Goal: Complete application form

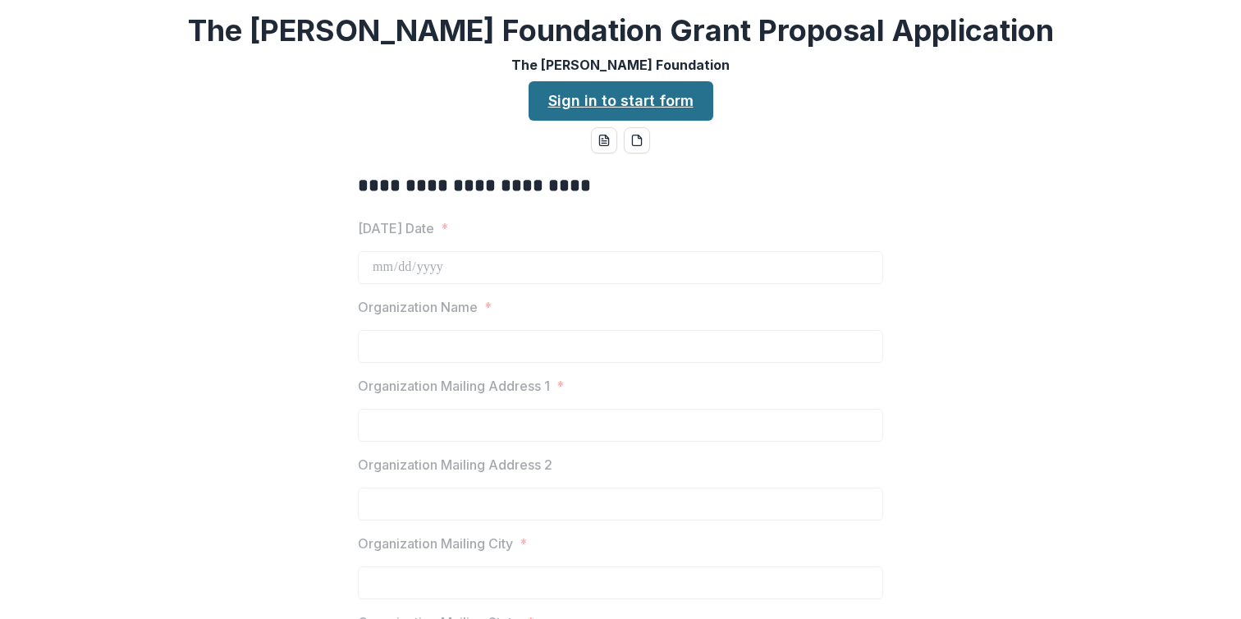
click at [655, 121] on link "Sign in to start form" at bounding box center [620, 100] width 185 height 39
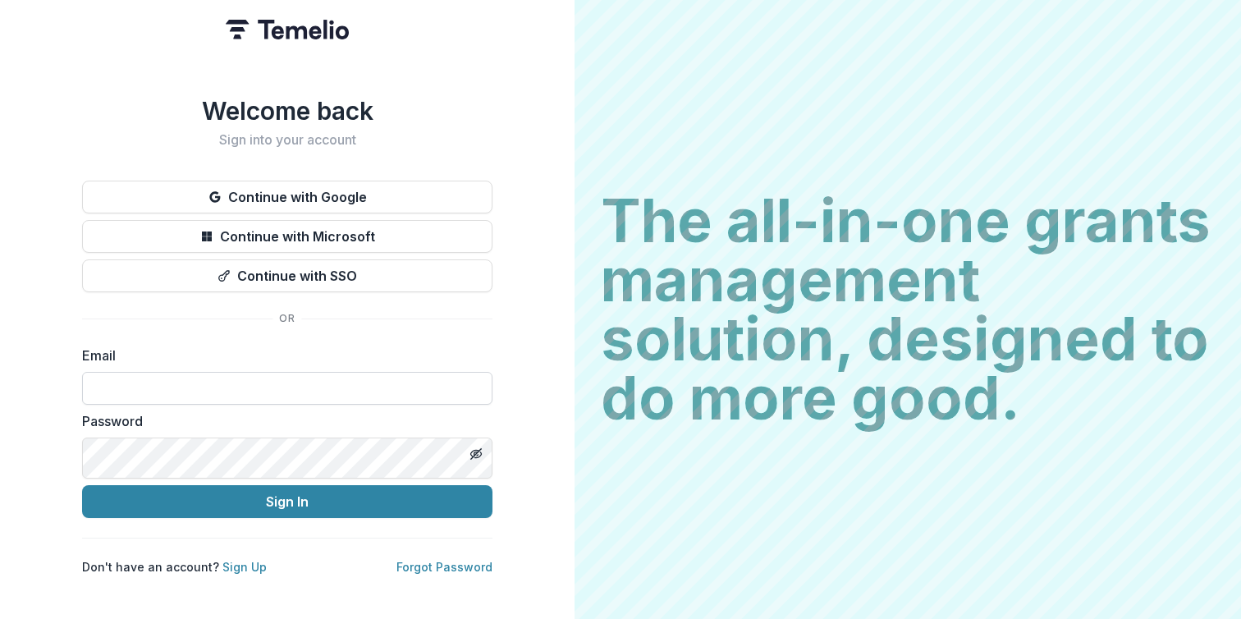
click at [492, 405] on input at bounding box center [287, 388] width 410 height 33
type input "**********"
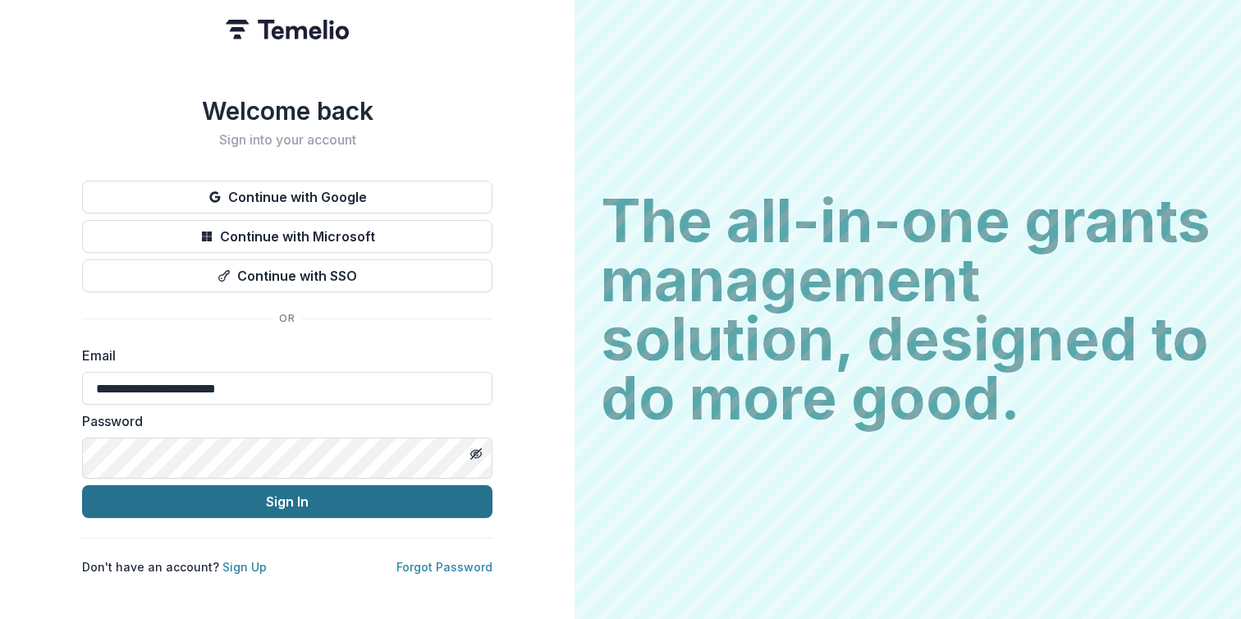
click at [492, 518] on button "Sign In" at bounding box center [287, 501] width 410 height 33
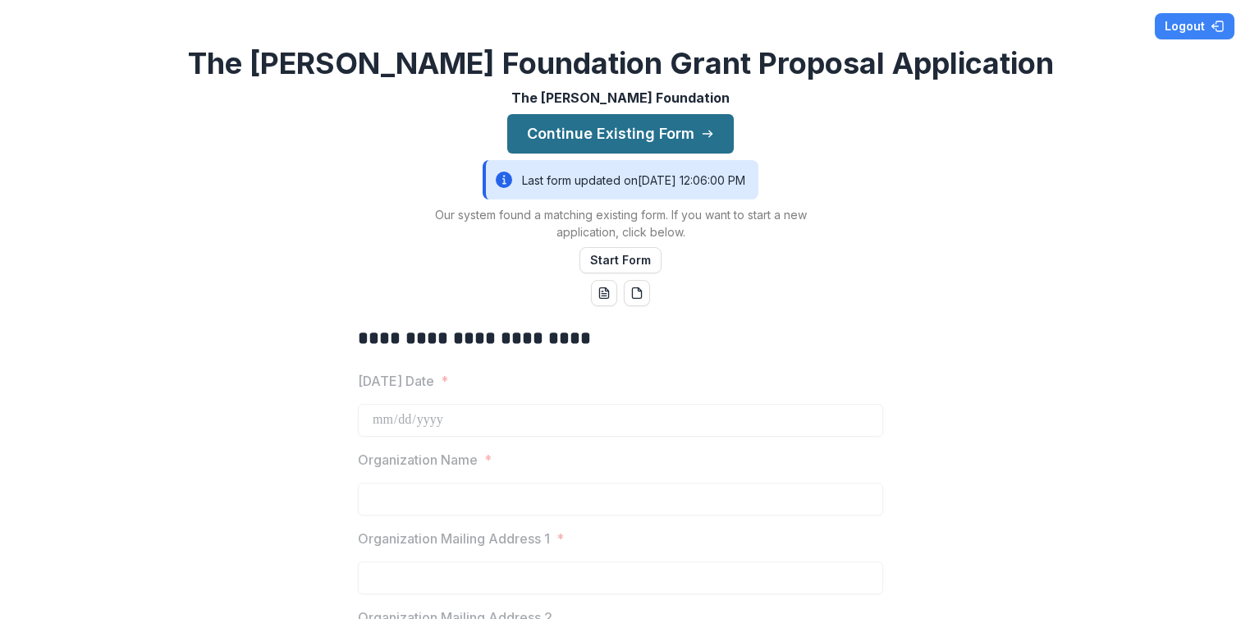
click at [671, 153] on button "Continue Existing Form" at bounding box center [620, 133] width 226 height 39
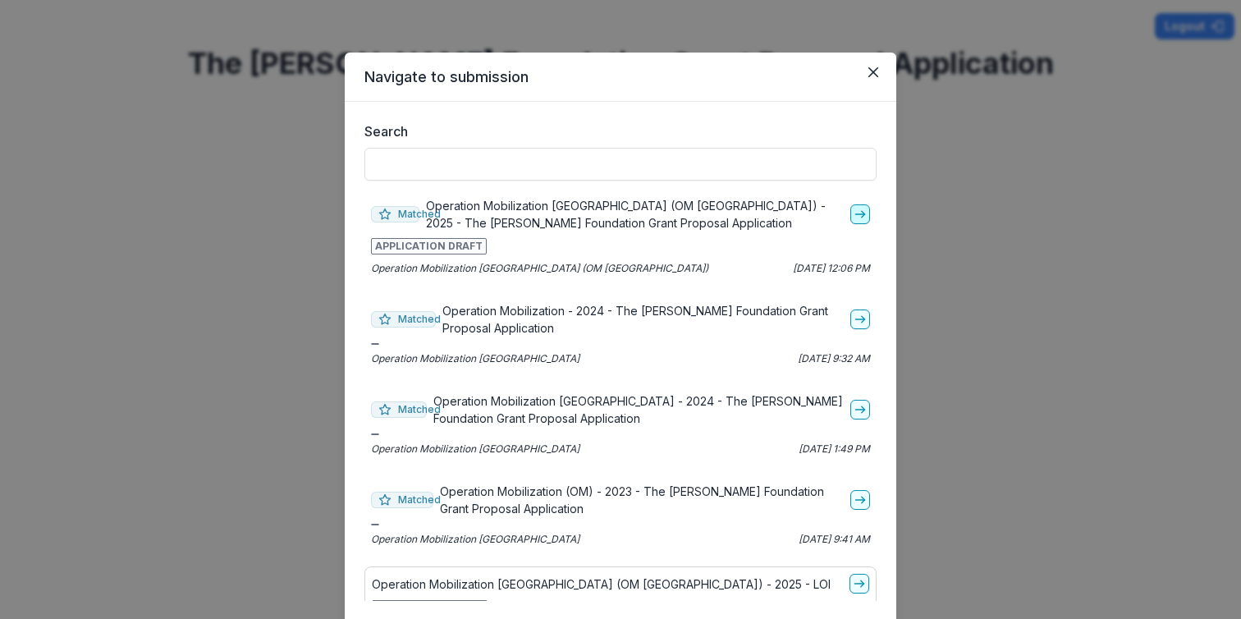
click at [867, 221] on icon "go-to" at bounding box center [859, 214] width 13 height 13
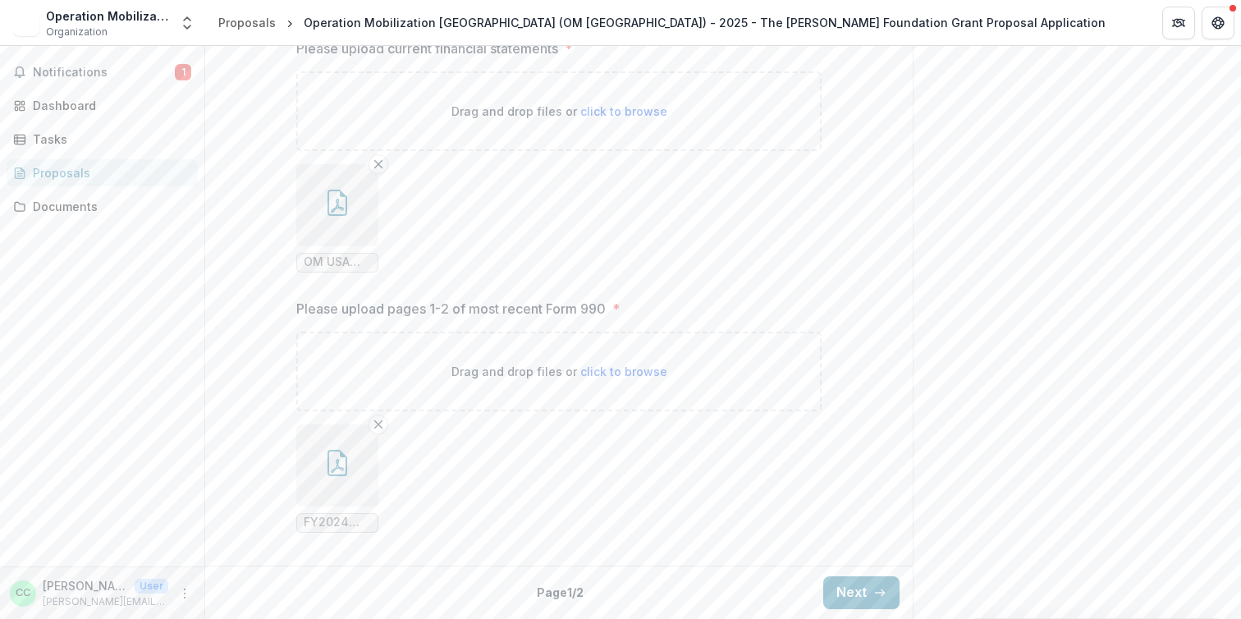
scroll to position [3101, 0]
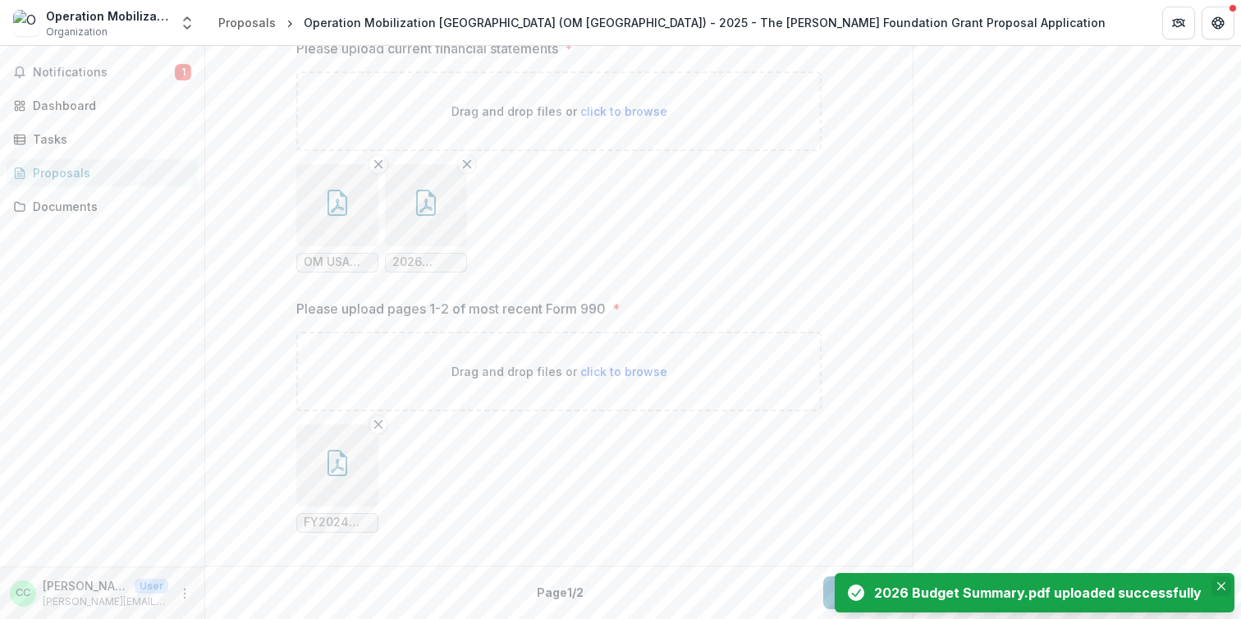
click at [1217, 582] on icon "Close" at bounding box center [1221, 586] width 8 height 8
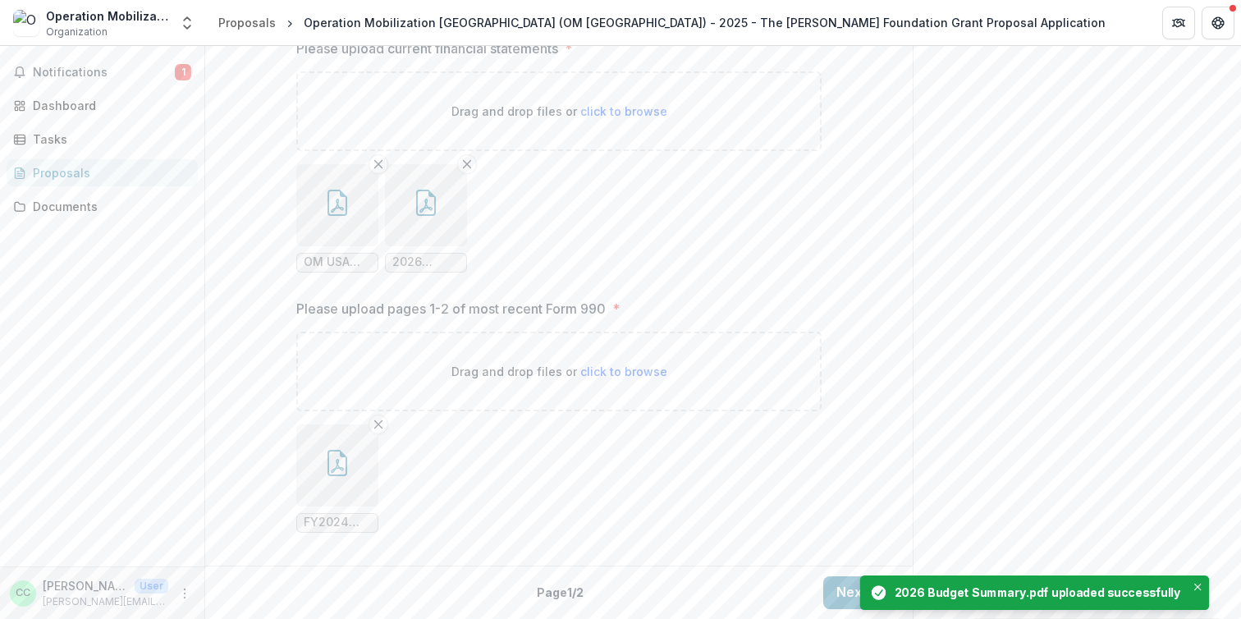
scroll to position [3412, 0]
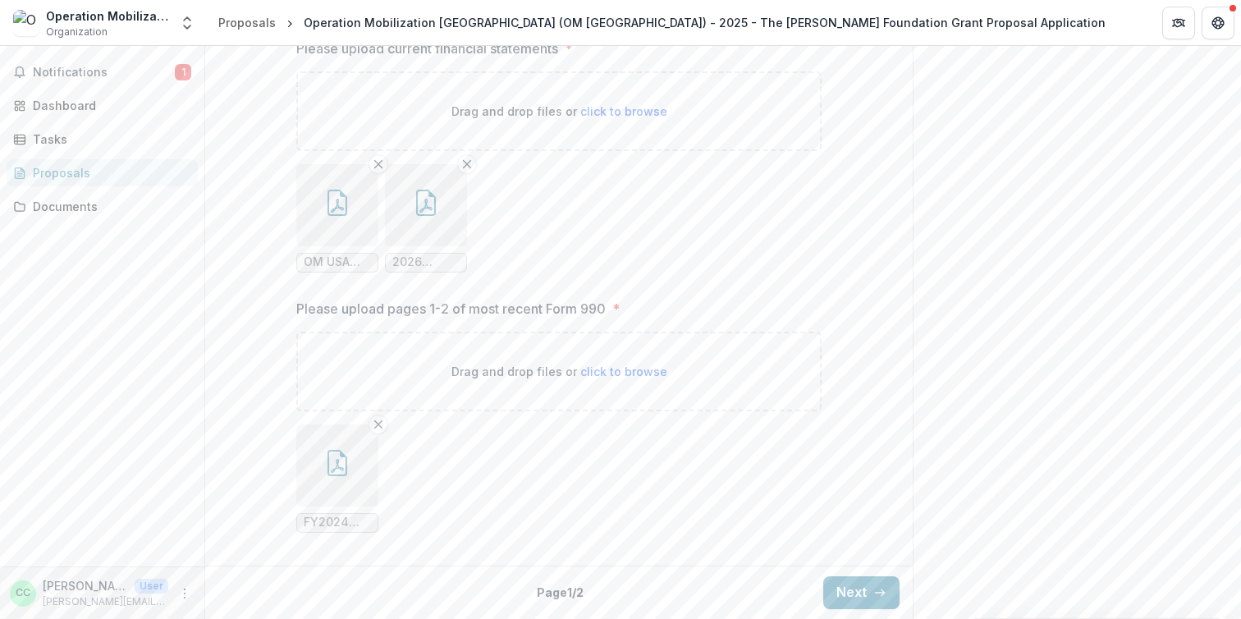
click at [899, 576] on button "Next" at bounding box center [861, 592] width 76 height 33
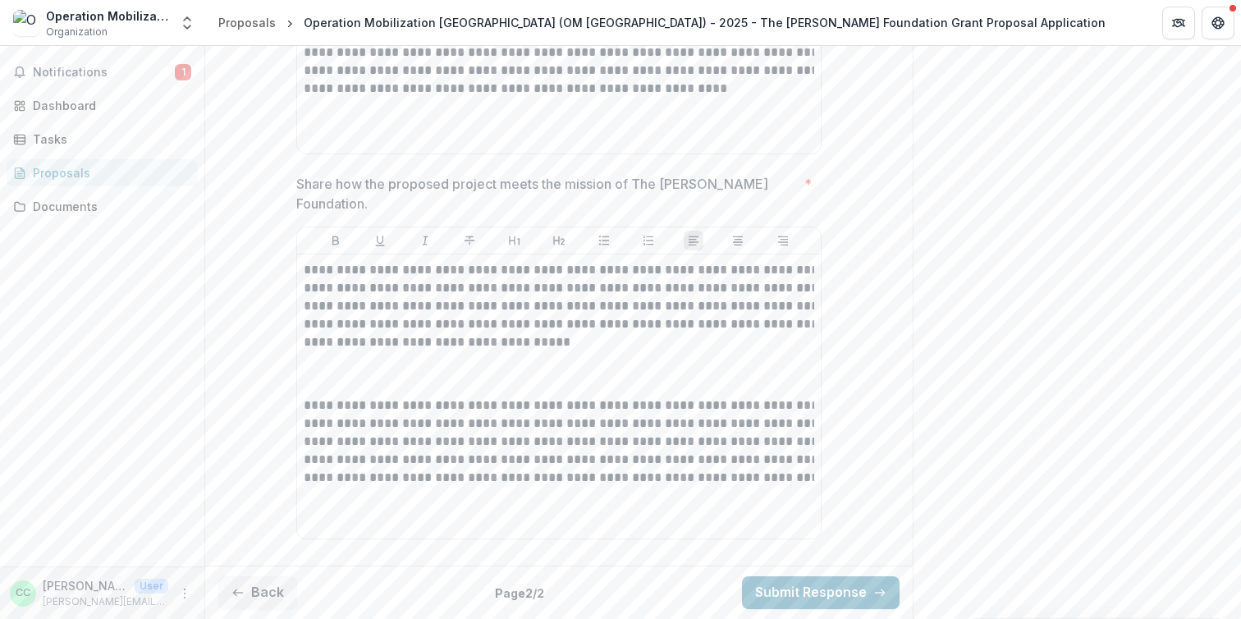
scroll to position [6529, 0]
click at [899, 576] on button "Submit Response" at bounding box center [821, 592] width 158 height 33
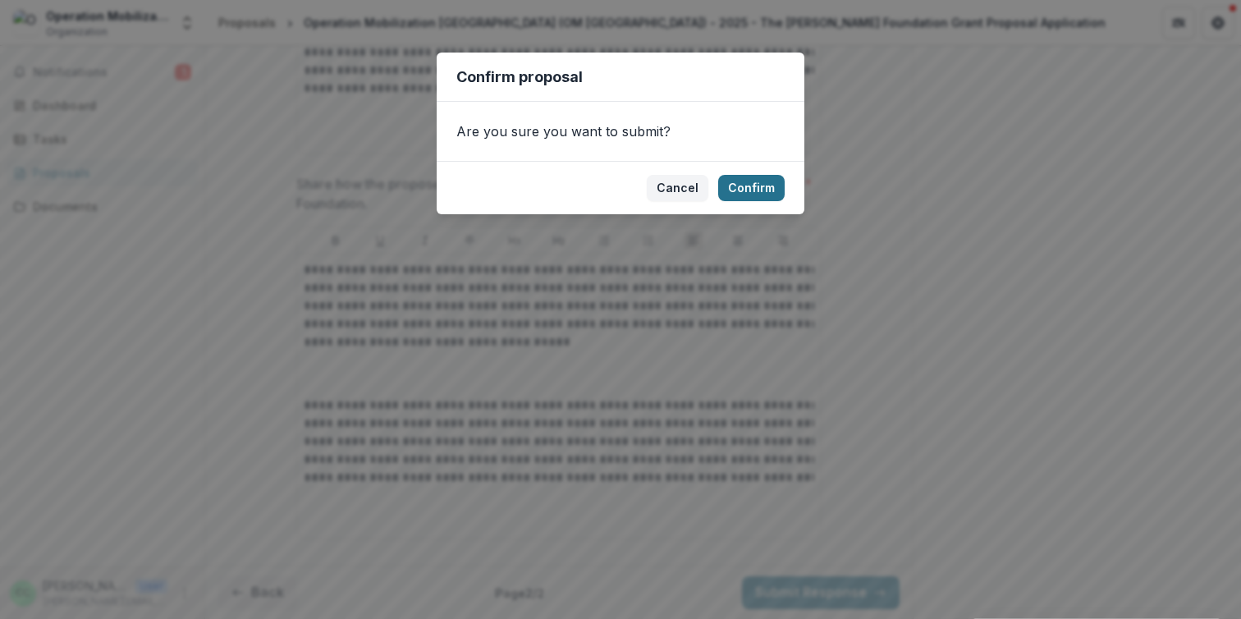
click at [784, 201] on button "Confirm" at bounding box center [751, 188] width 66 height 26
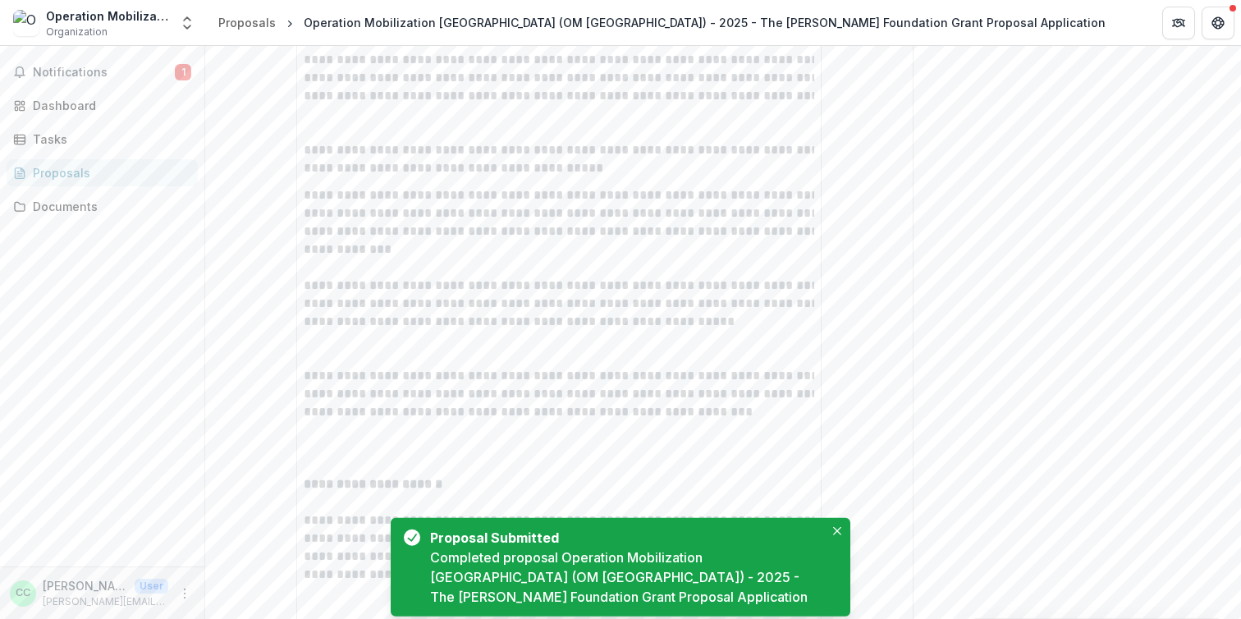
scroll to position [6595, 0]
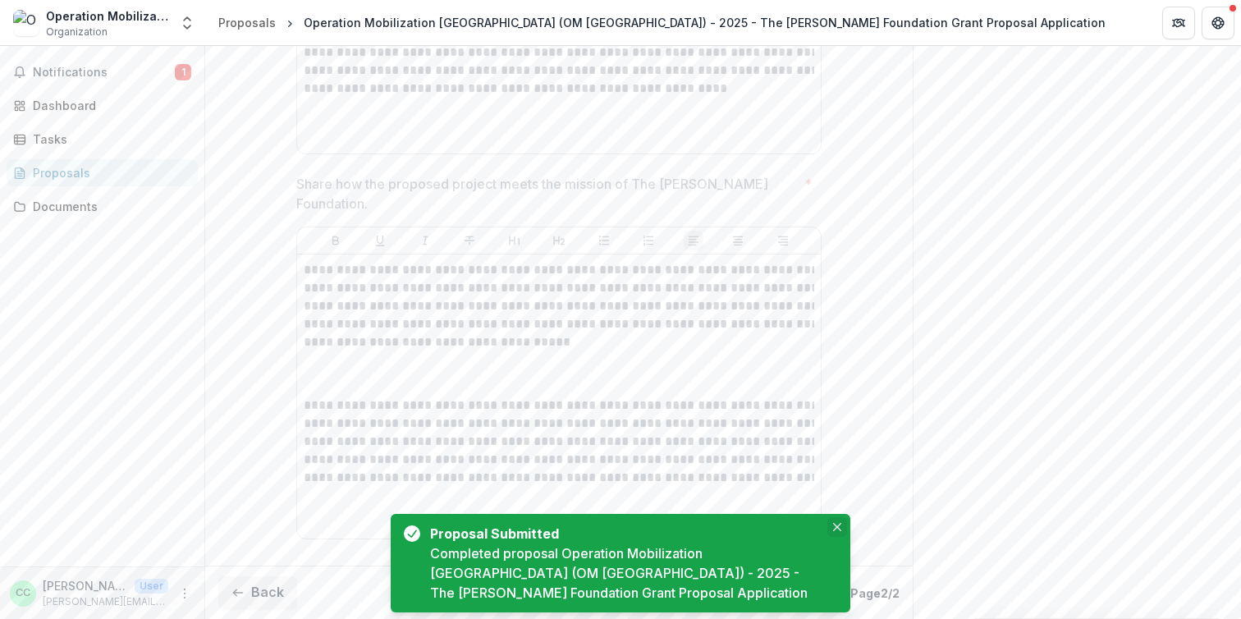
click at [835, 523] on icon "Close" at bounding box center [837, 527] width 8 height 8
